Goal: Task Accomplishment & Management: Complete application form

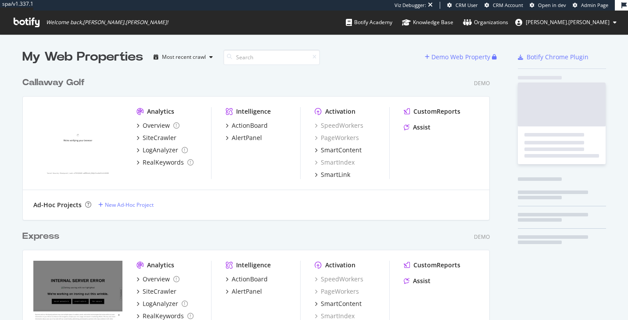
scroll to position [320, 628]
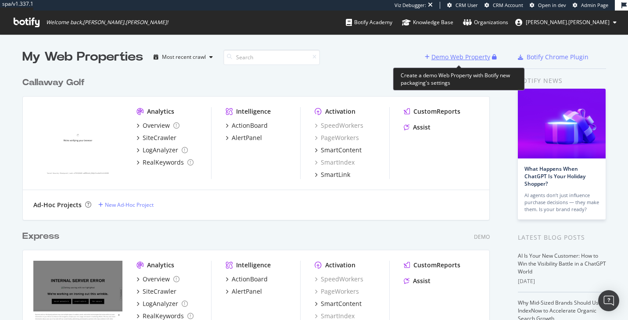
click at [440, 53] on div "Demo Web Property" at bounding box center [460, 57] width 59 height 9
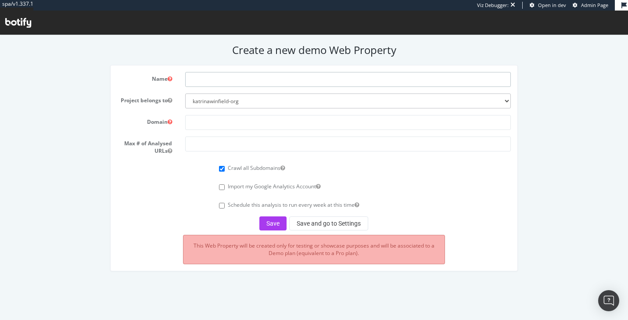
click at [267, 73] on input "text" at bounding box center [347, 79] width 325 height 15
type input "Express"
click at [245, 122] on input "text" at bounding box center [347, 122] width 325 height 15
type input "www.express.com"
click at [267, 142] on input "number" at bounding box center [347, 143] width 325 height 15
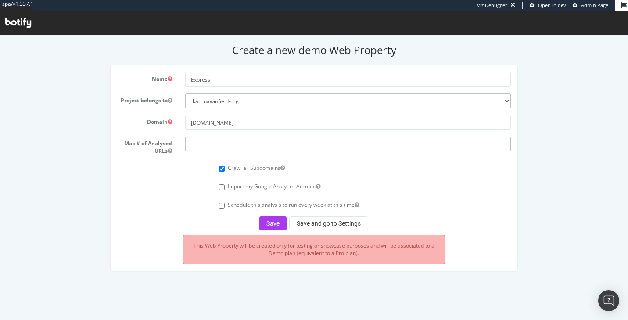
click at [267, 142] on input "number" at bounding box center [347, 143] width 325 height 15
type input "100000"
click at [240, 130] on form "Name Express Project belongs to katrinawinfield-org Domain www.express.com Max …" at bounding box center [313, 151] width 393 height 158
click at [240, 122] on input "www.express.com" at bounding box center [347, 122] width 325 height 15
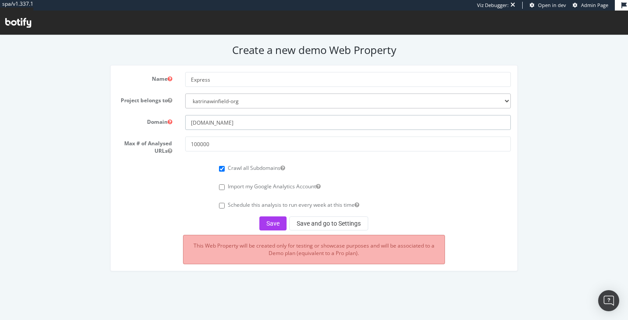
click at [240, 122] on input "www.express.com" at bounding box center [347, 122] width 325 height 15
paste input "https://"
type input "[URL][DOMAIN_NAME]"
click at [274, 220] on button "Save" at bounding box center [272, 223] width 27 height 14
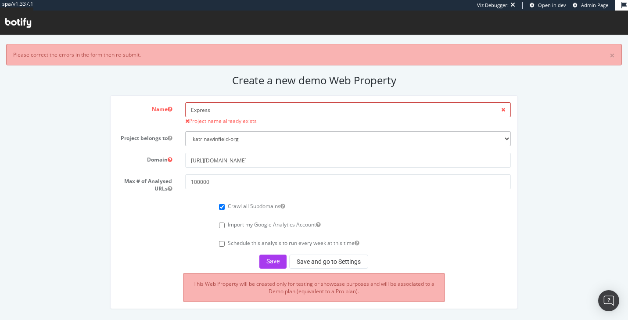
click at [235, 108] on input "Express" at bounding box center [347, 109] width 325 height 15
click at [254, 113] on input "Express1" at bounding box center [347, 109] width 325 height 15
click at [253, 111] on input "Express1" at bounding box center [347, 109] width 325 height 15
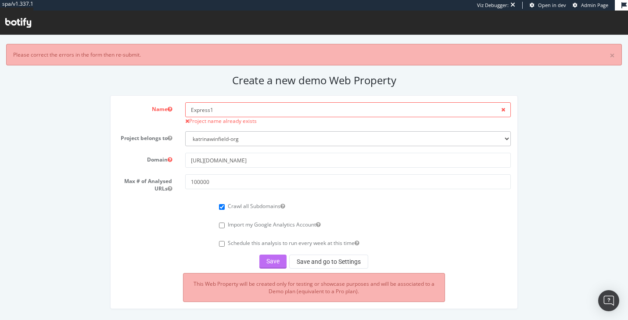
click at [280, 254] on button "Save" at bounding box center [272, 261] width 27 height 14
click at [271, 255] on div "Save Save and go to Settings" at bounding box center [313, 261] width 393 height 14
click at [246, 113] on input "Express1" at bounding box center [347, 109] width 325 height 15
type input "Express"
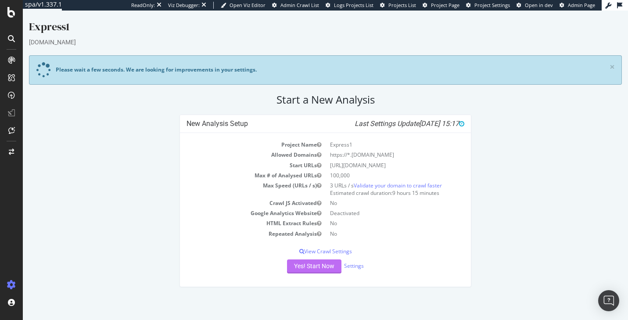
click at [315, 268] on button "Yes! Start Now" at bounding box center [314, 266] width 54 height 14
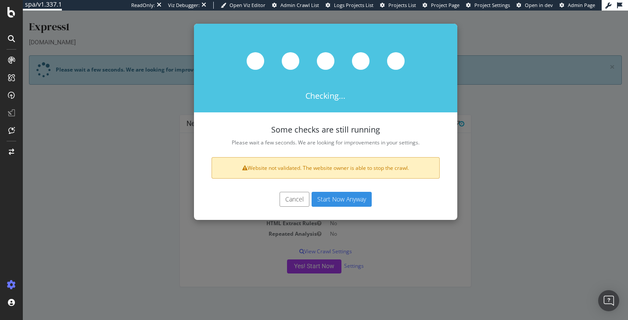
click at [341, 199] on button "Start Now Anyway" at bounding box center [341, 199] width 60 height 15
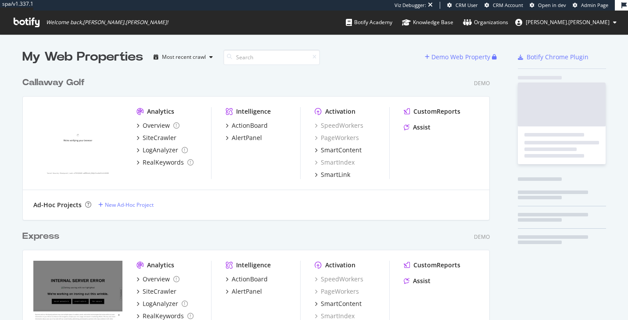
scroll to position [767, 474]
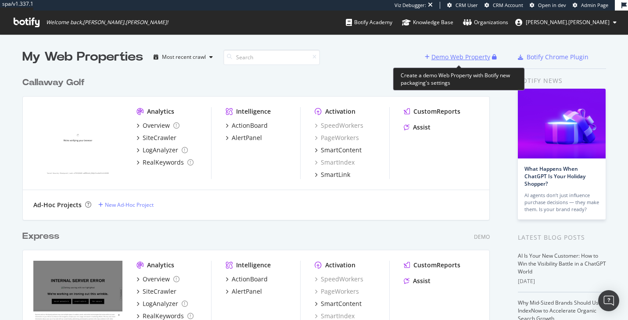
click at [447, 60] on div "Demo Web Property" at bounding box center [460, 57] width 59 height 9
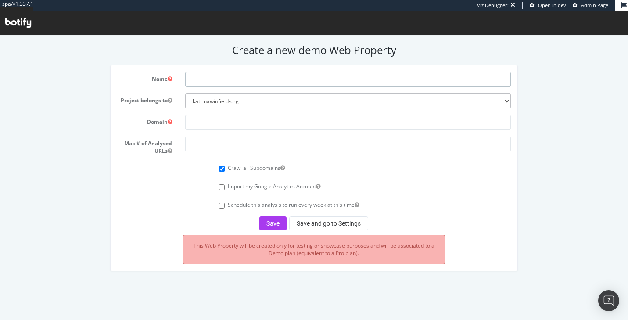
click at [237, 77] on input "text" at bounding box center [347, 79] width 325 height 15
type input "Tory Burch"
click at [233, 123] on input "text" at bounding box center [347, 122] width 325 height 15
paste input "https://www.toryburch.com"
type input "https://www.toryburch.com"
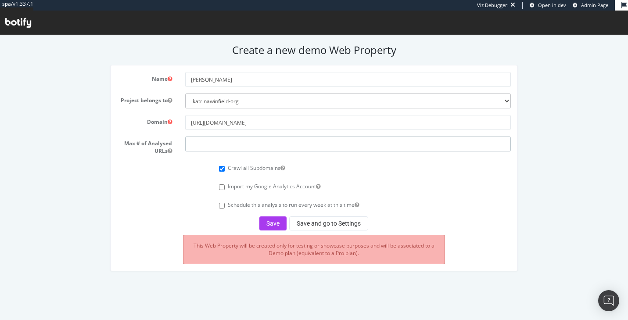
click at [210, 148] on input "number" at bounding box center [347, 143] width 325 height 15
type input "100000"
click at [273, 221] on button "Save" at bounding box center [272, 223] width 27 height 14
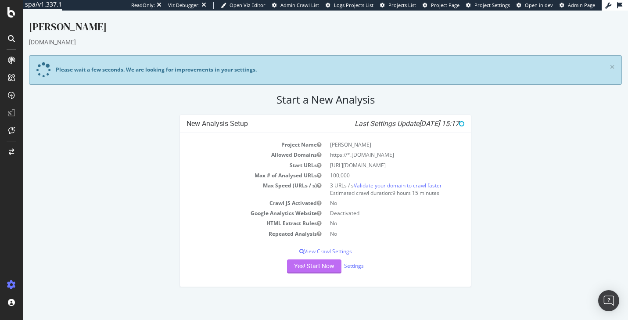
click at [311, 265] on button "Yes! Start Now" at bounding box center [314, 266] width 54 height 14
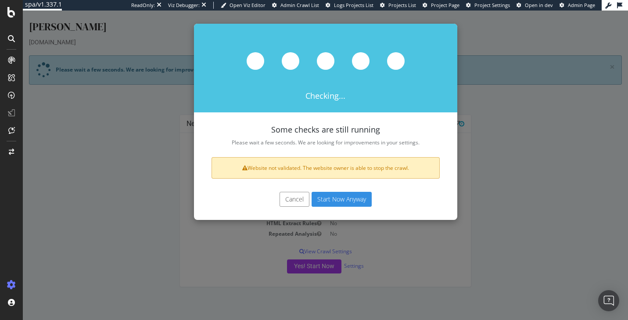
click at [335, 196] on button "Start Now Anyway" at bounding box center [341, 199] width 60 height 15
